Goal: Information Seeking & Learning: Check status

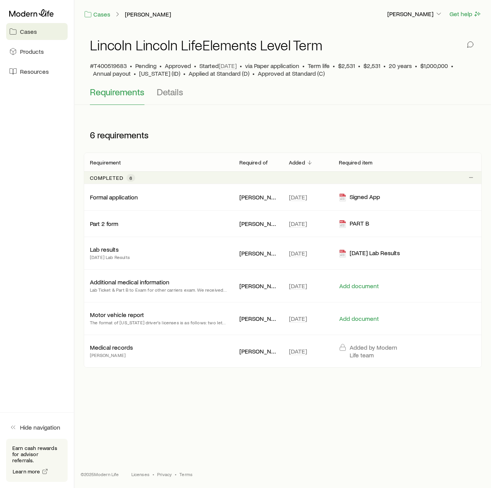
click at [154, 94] on div "Requirements Details" at bounding box center [282, 95] width 385 height 18
click at [170, 93] on span "Details" at bounding box center [170, 91] width 26 height 11
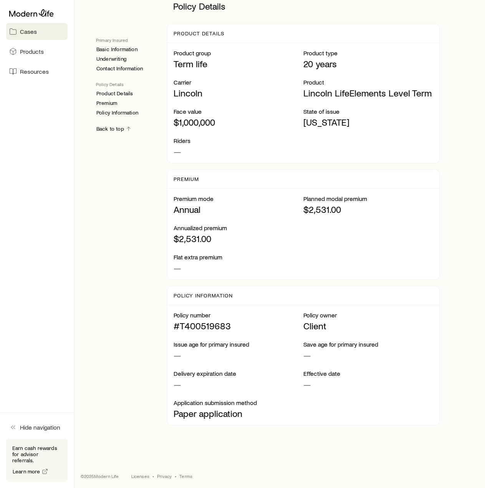
scroll to position [729, 0]
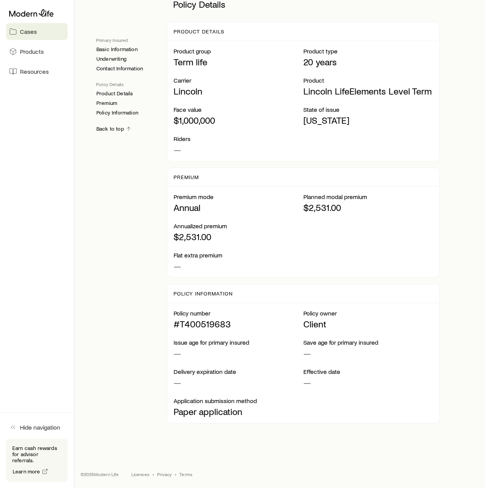
click at [191, 208] on p "Annual" at bounding box center [239, 207] width 130 height 11
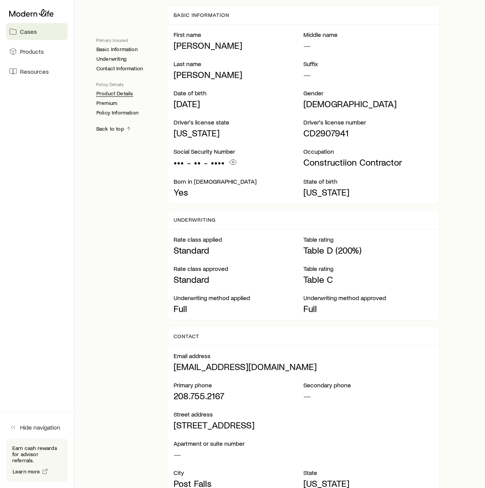
scroll to position [0, 0]
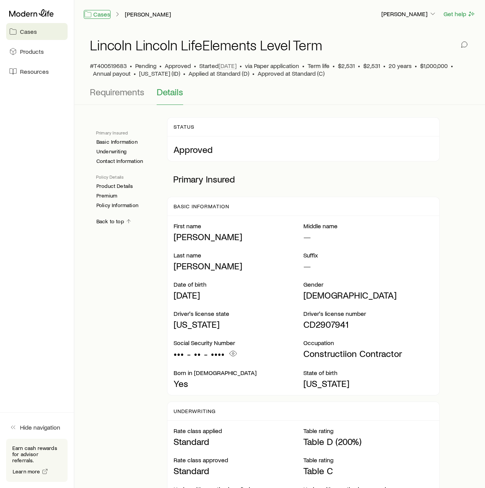
click at [102, 15] on link "Cases" at bounding box center [97, 14] width 27 height 9
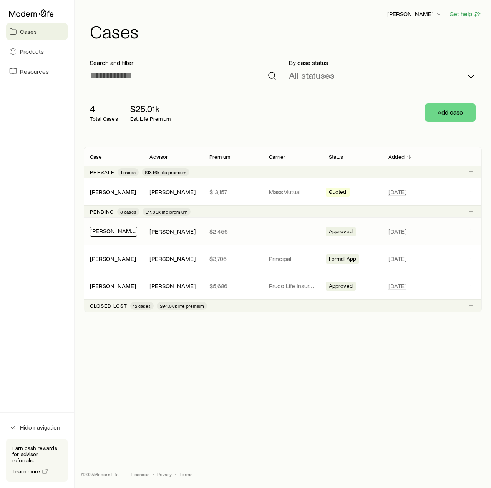
click at [99, 232] on link "[PERSON_NAME]" at bounding box center [113, 230] width 46 height 7
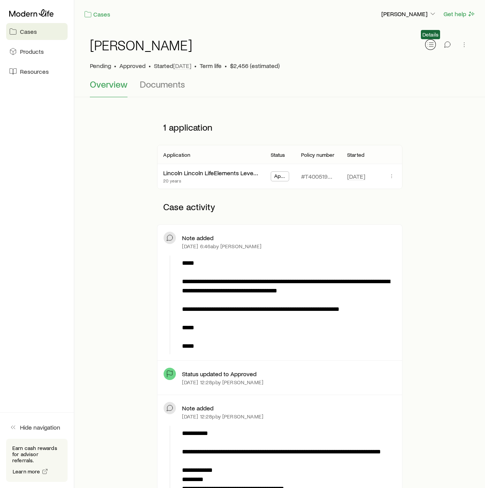
click at [431, 43] on icon "button" at bounding box center [430, 45] width 8 height 8
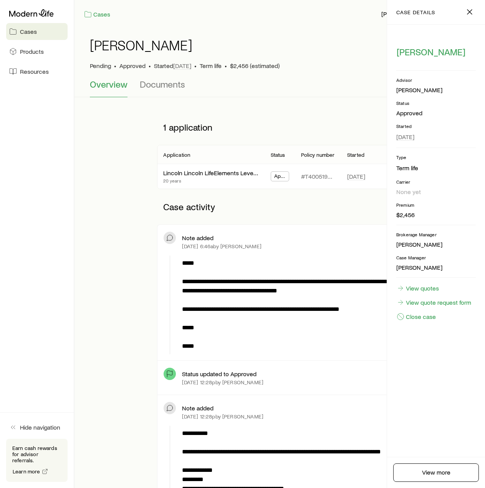
click at [320, 69] on div "[PERSON_NAME] • Approved • Started [DATE] • Term life • $2,456 (estimated)" at bounding box center [280, 53] width 380 height 51
click at [471, 15] on icon "button" at bounding box center [469, 11] width 9 height 9
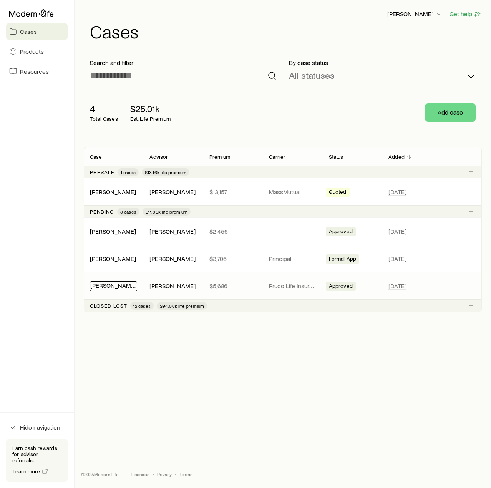
click at [114, 285] on link "[PERSON_NAME]" at bounding box center [113, 284] width 46 height 7
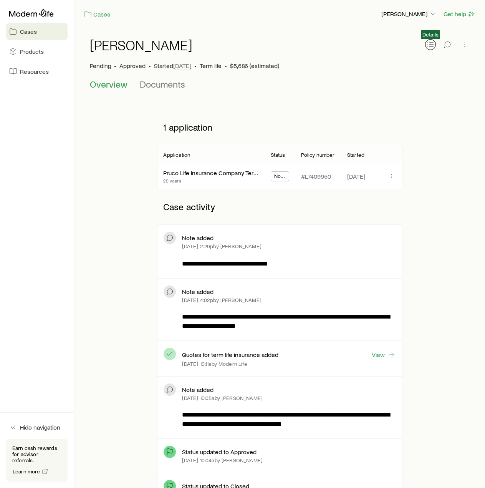
click at [427, 46] on icon "button" at bounding box center [430, 45] width 8 height 8
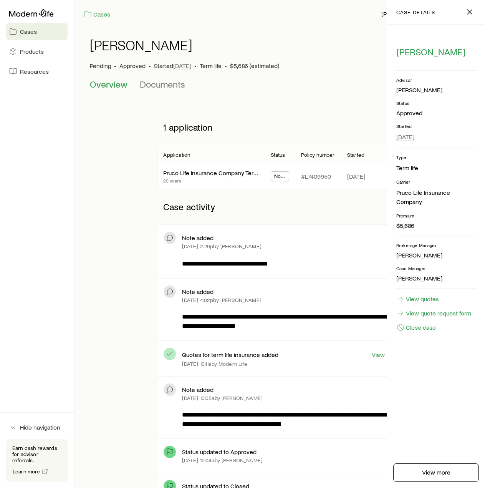
click at [279, 177] on span "Not Taken" at bounding box center [280, 177] width 12 height 8
click at [282, 172] on div "Not Taken" at bounding box center [280, 176] width 18 height 9
click at [468, 12] on icon "button" at bounding box center [469, 11] width 9 height 9
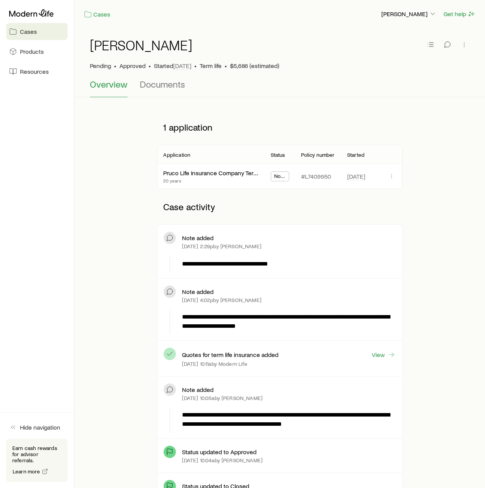
click at [278, 178] on span "Not Taken" at bounding box center [280, 177] width 12 height 8
click at [279, 175] on span "Not Taken" at bounding box center [280, 177] width 12 height 8
click at [389, 175] on icon "button" at bounding box center [391, 176] width 6 height 6
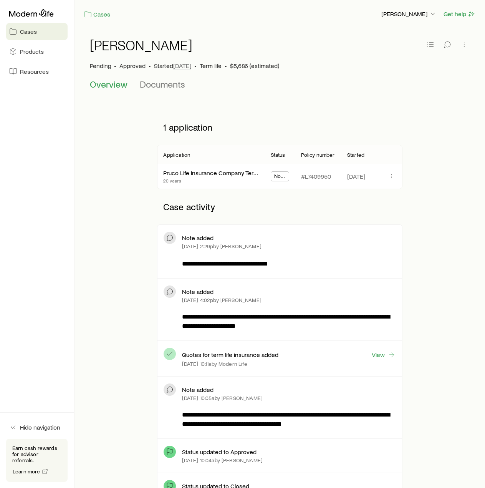
click at [338, 124] on p "1 application" at bounding box center [279, 127] width 245 height 23
